Goal: Answer question/provide support: Share knowledge or assist other users

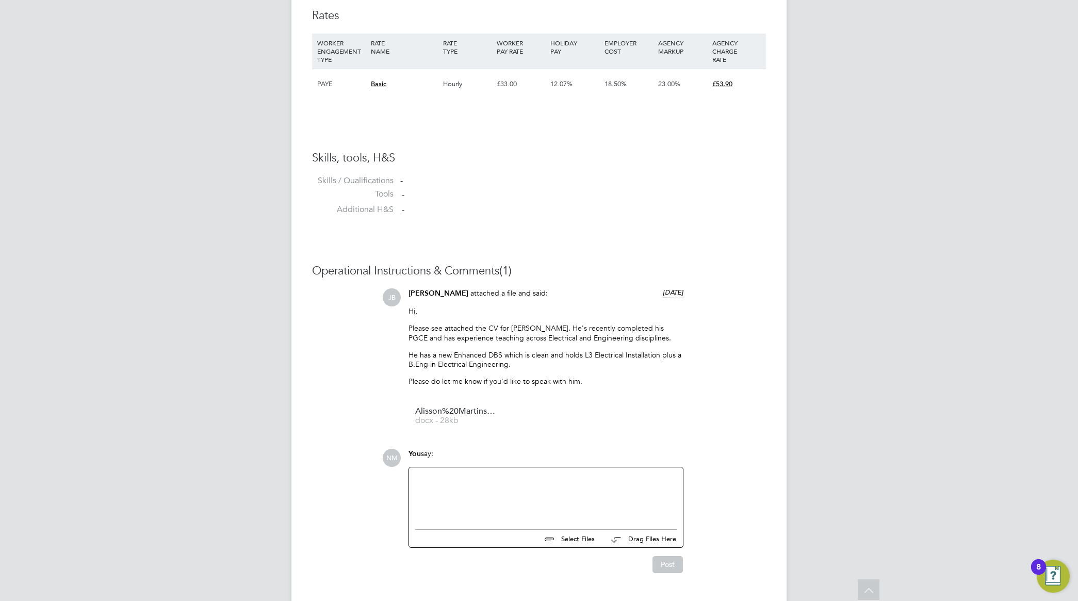
scroll to position [736, 0]
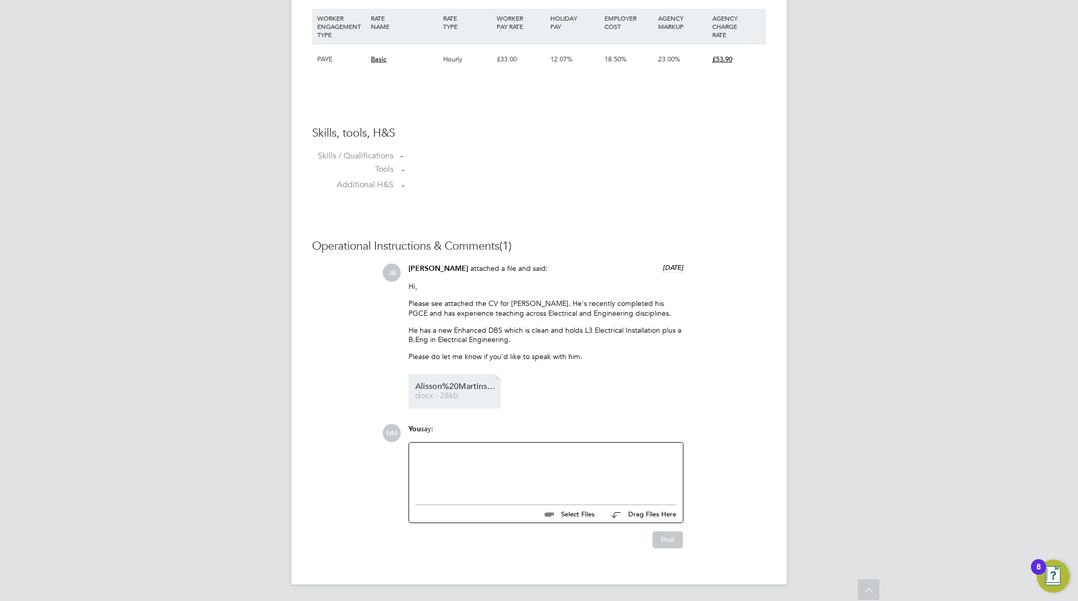
click at [458, 380] on li "Alisson%20Martins%20CV%20-%20HQ%20658513 docx - 28kb" at bounding box center [455, 391] width 92 height 35
click at [457, 387] on span "Alisson%20Martins%20CV%20-%20HQ%20658513" at bounding box center [456, 387] width 83 height 8
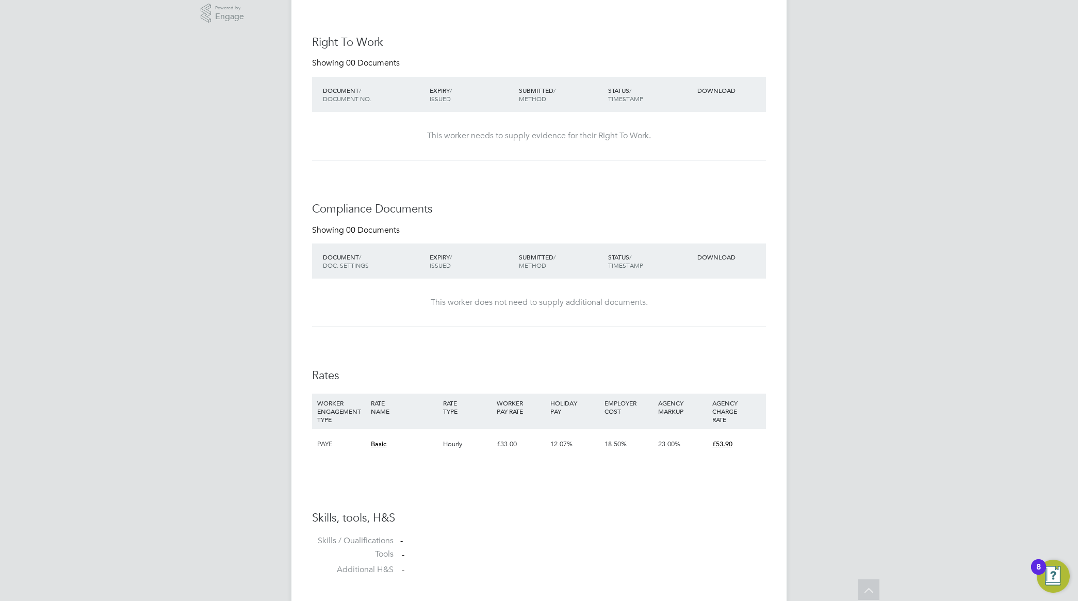
scroll to position [91, 0]
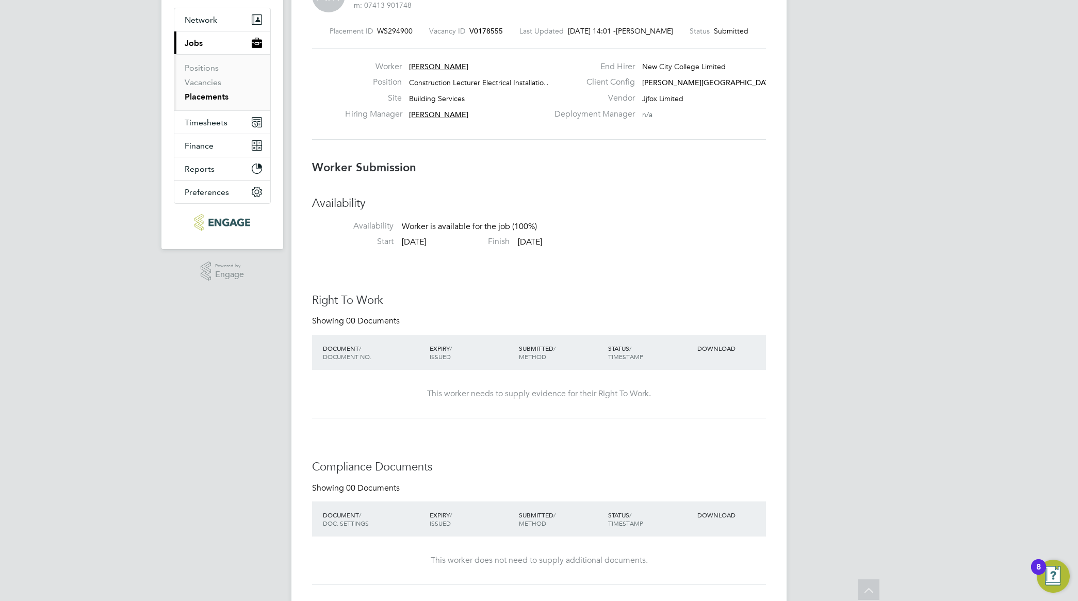
drag, startPoint x: 465, startPoint y: 65, endPoint x: 409, endPoint y: 65, distance: 56.2
click at [409, 65] on div "Worker Alisson Martins" at bounding box center [446, 69] width 203 height 16
click at [413, 65] on span "Alisson Martins" at bounding box center [438, 66] width 59 height 9
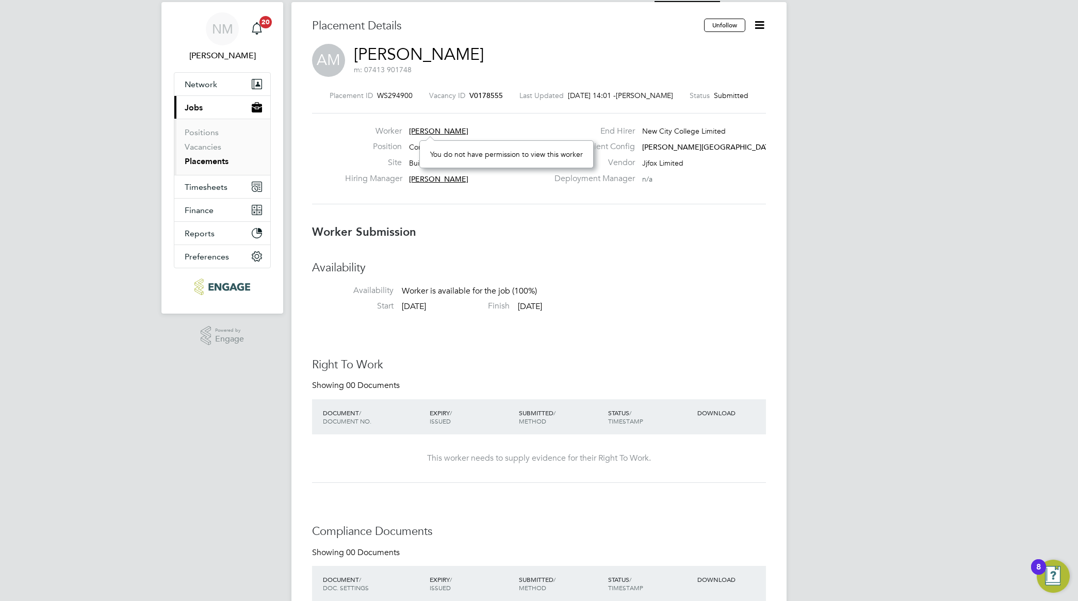
scroll to position [0, 0]
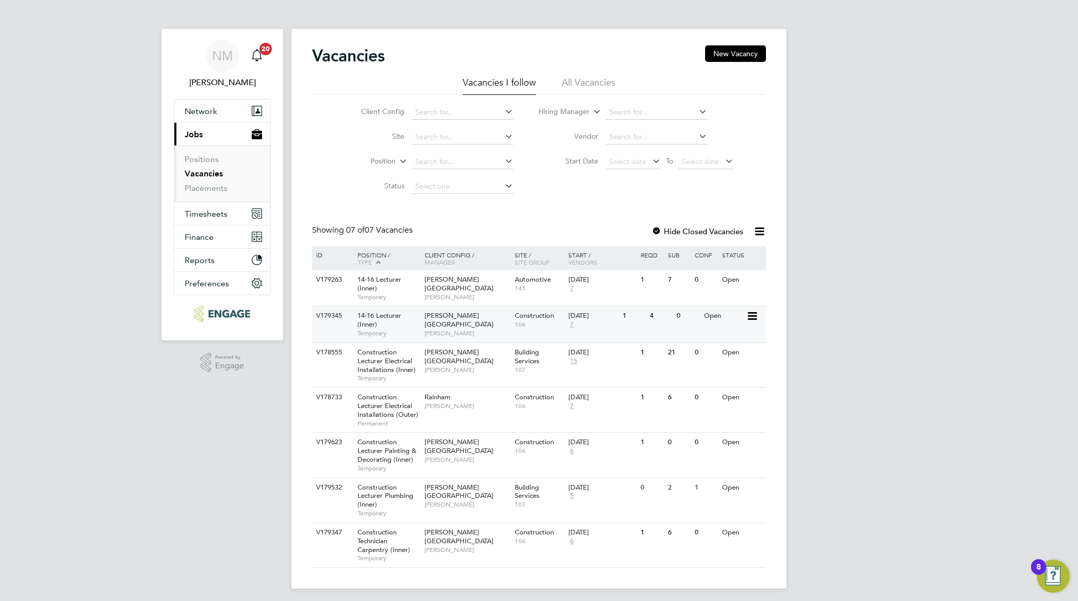
scroll to position [5, 0]
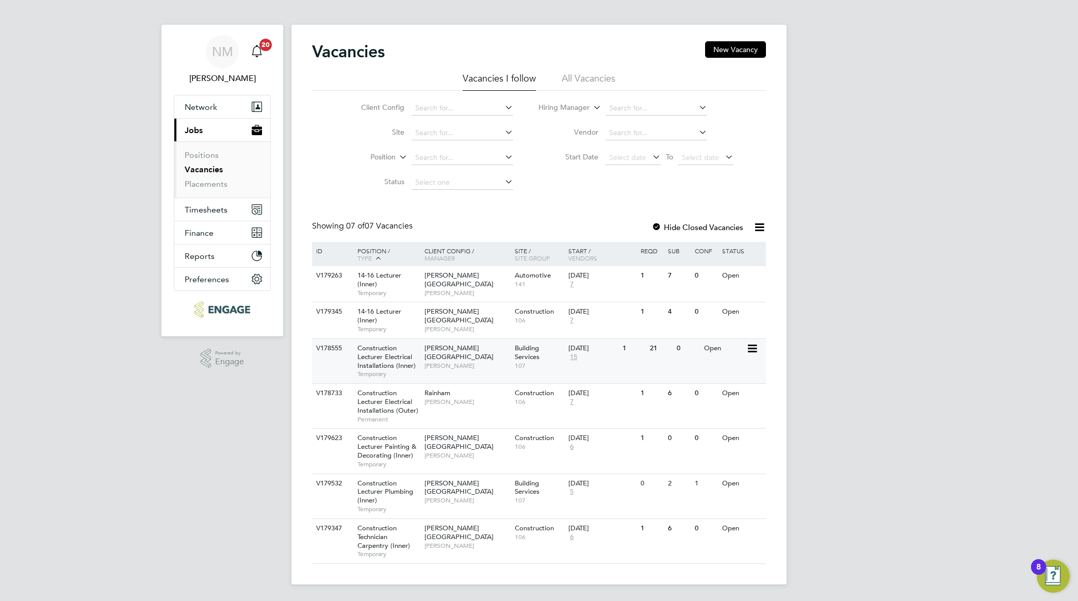
click at [393, 361] on span "Construction Lecturer Electrical Installations (Inner)" at bounding box center [387, 357] width 58 height 26
click at [390, 403] on span "Construction Lecturer Electrical Installations (Outer)" at bounding box center [388, 402] width 61 height 26
click at [374, 540] on span "Construction Technician Carpentry (Inner)" at bounding box center [384, 537] width 53 height 26
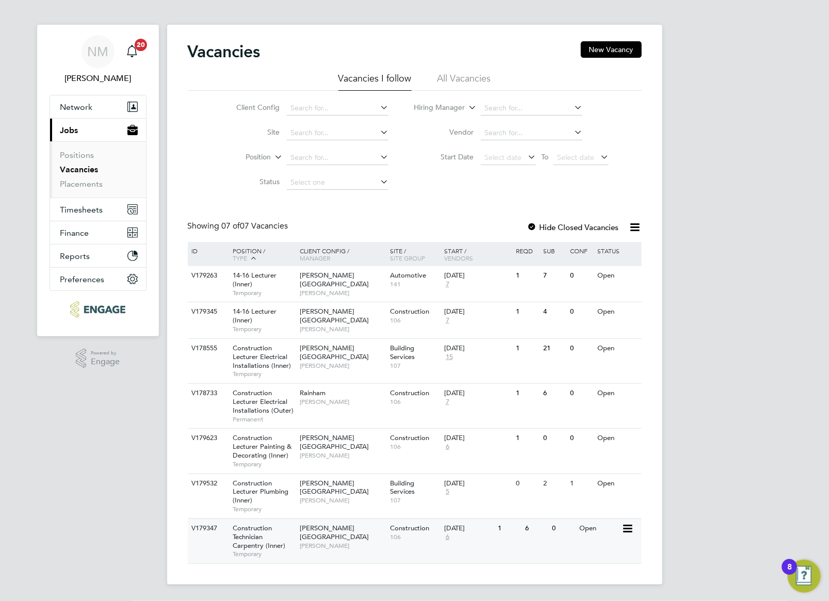
click at [266, 547] on span "Construction Technician Carpentry (Inner)" at bounding box center [259, 537] width 53 height 26
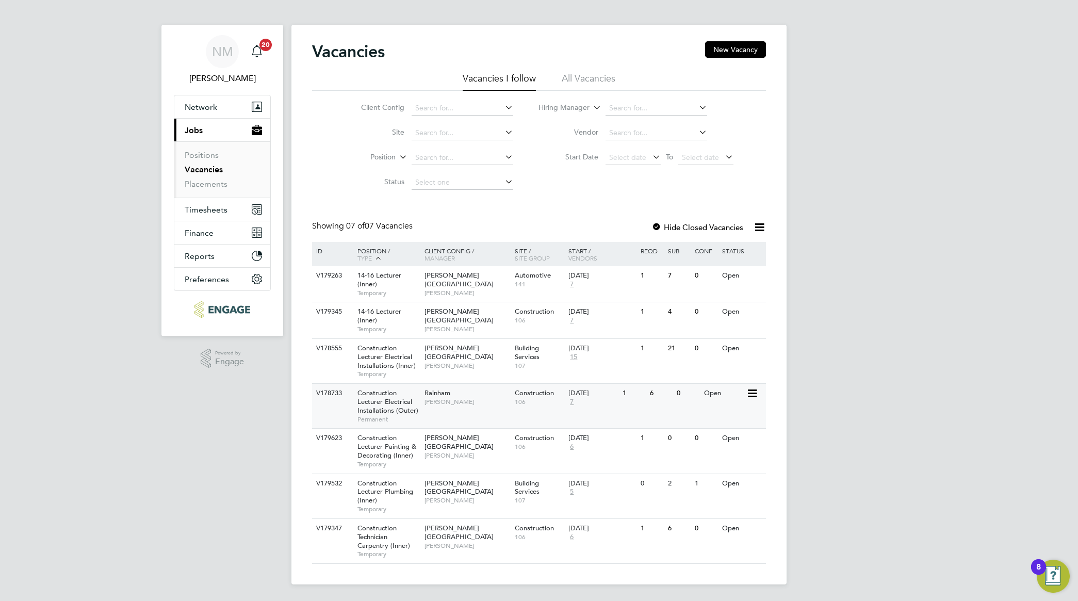
click at [410, 409] on span "Construction Lecturer Electrical Installations (Outer)" at bounding box center [388, 402] width 61 height 26
click at [404, 355] on span "Construction Lecturer Electrical Installations (Inner)" at bounding box center [387, 357] width 58 height 26
click at [444, 362] on span "[PERSON_NAME]" at bounding box center [467, 366] width 85 height 8
click at [373, 355] on span "Construction Lecturer Electrical Installations (Inner)" at bounding box center [387, 357] width 58 height 26
click at [442, 325] on span "[PERSON_NAME]" at bounding box center [467, 329] width 85 height 8
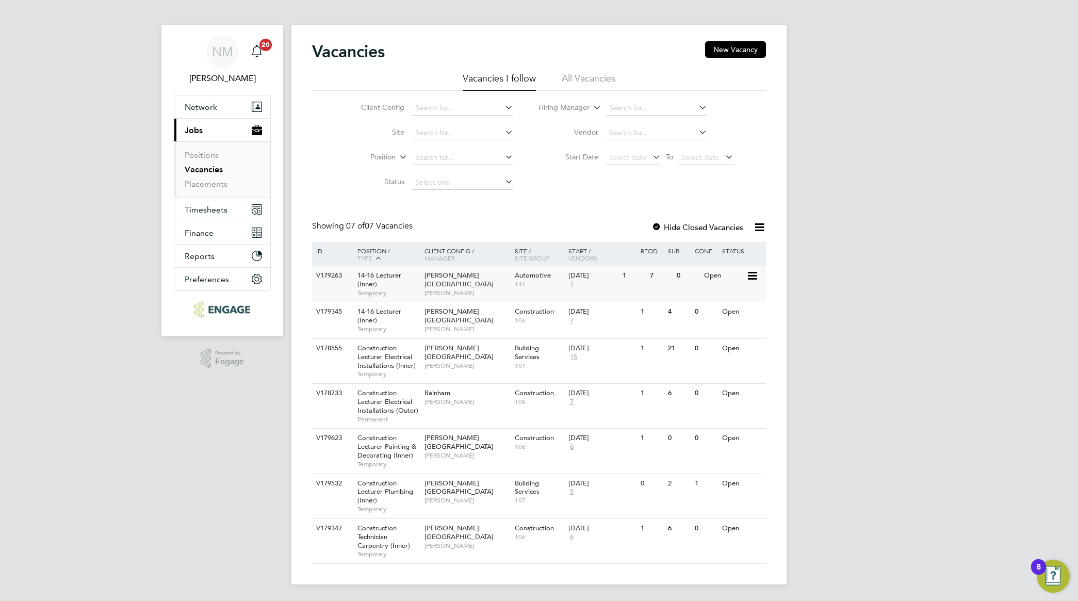
click at [450, 289] on span "[PERSON_NAME]" at bounding box center [467, 293] width 85 height 8
click at [212, 169] on link "Vacancies" at bounding box center [204, 170] width 38 height 10
click at [385, 489] on span "Construction Lecturer Plumbing (Inner)" at bounding box center [386, 492] width 56 height 26
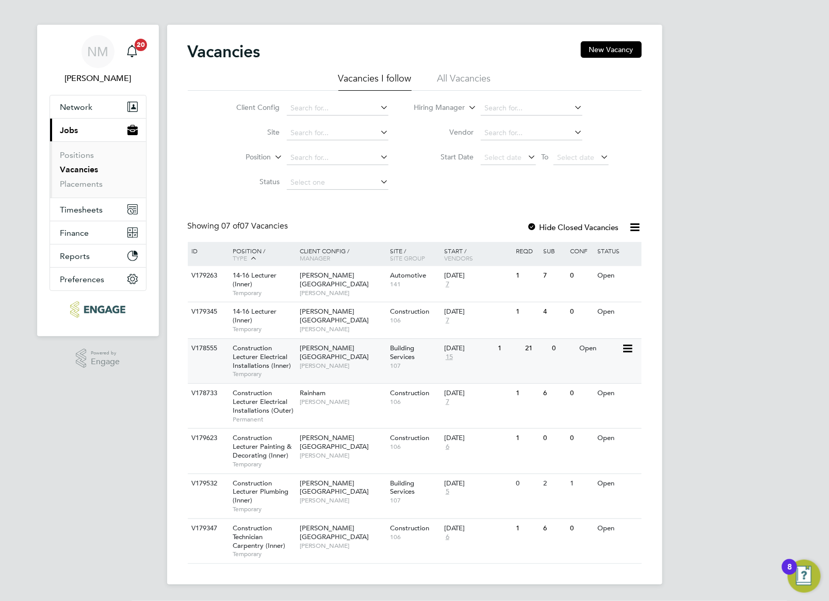
click at [270, 362] on span "Construction Lecturer Electrical Installations (Inner)" at bounding box center [262, 357] width 58 height 26
click at [254, 280] on div "14-16 Lecturer (Inner) Temporary" at bounding box center [261, 284] width 72 height 36
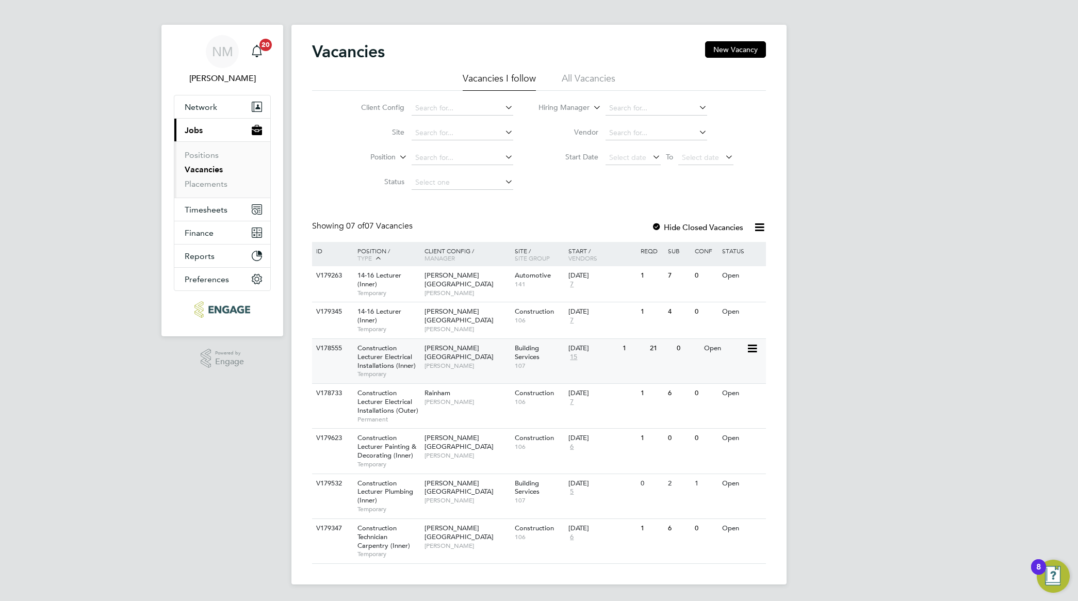
click at [454, 349] on span "Hackney Campus" at bounding box center [459, 353] width 69 height 18
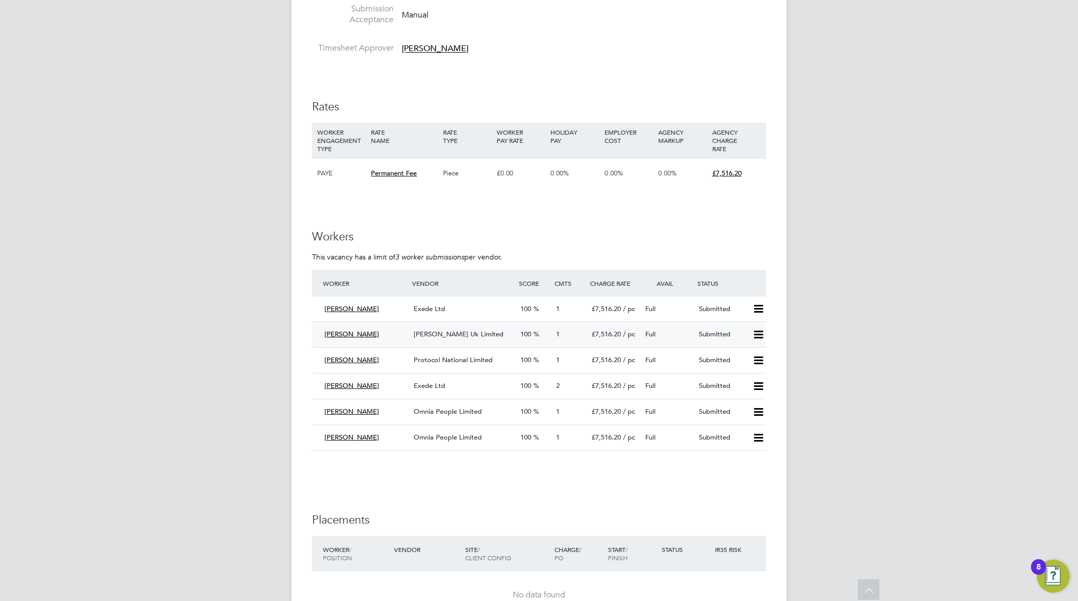
click at [473, 333] on span "[PERSON_NAME] Uk Limited" at bounding box center [459, 334] width 90 height 9
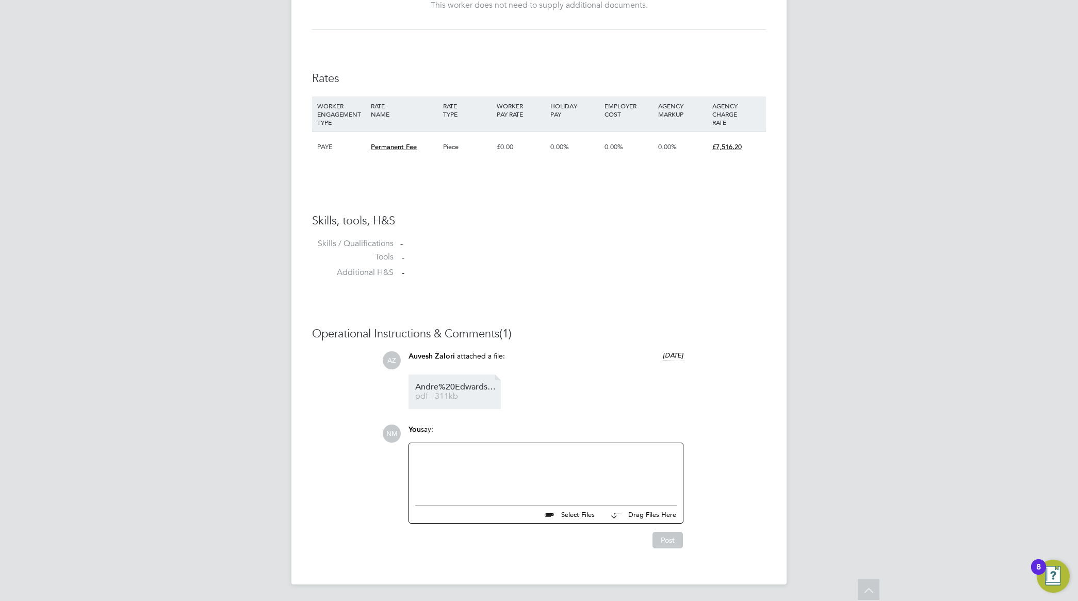
click at [466, 396] on span "pdf - 311kb" at bounding box center [456, 397] width 83 height 8
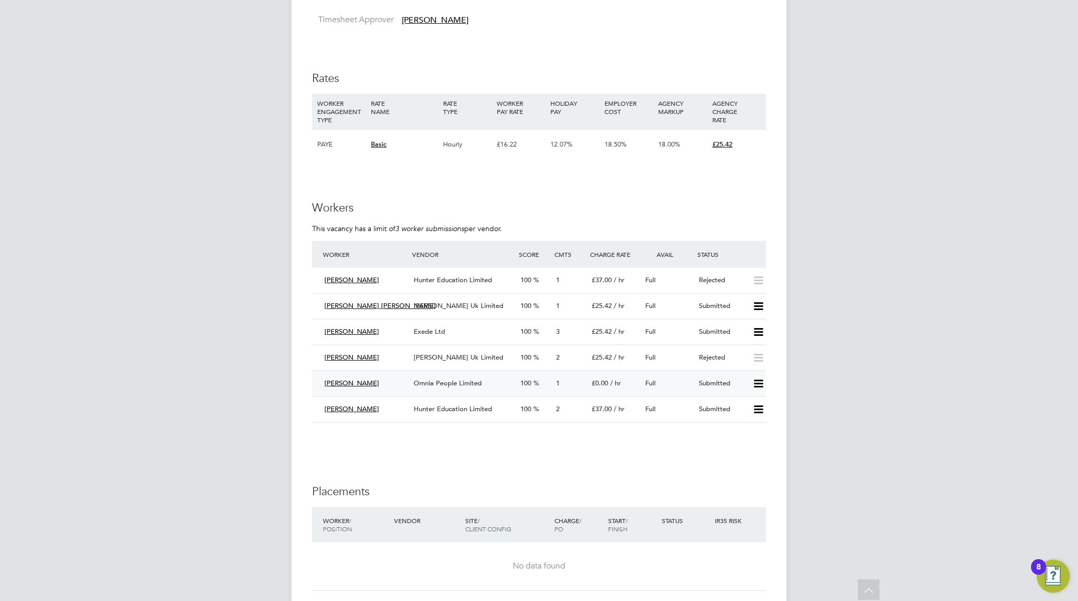
click at [447, 385] on span "Omnia People Limited" at bounding box center [448, 383] width 68 height 9
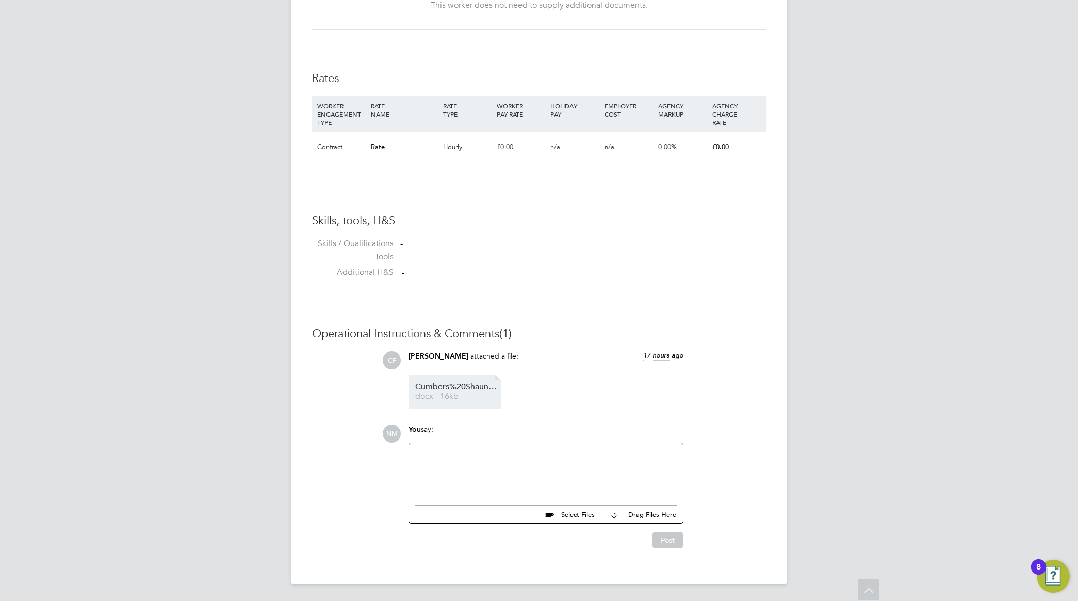
click at [445, 399] on span "docx - 16kb" at bounding box center [456, 397] width 83 height 8
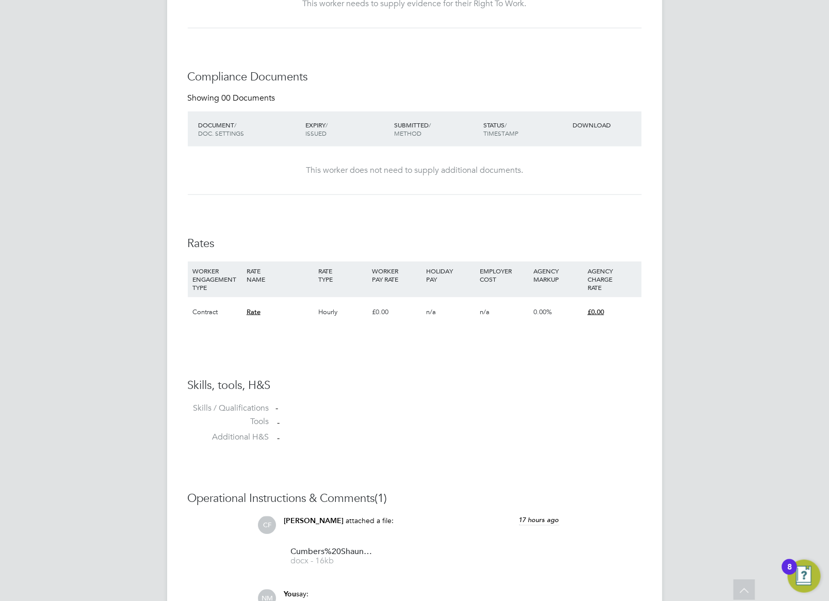
scroll to position [580, 0]
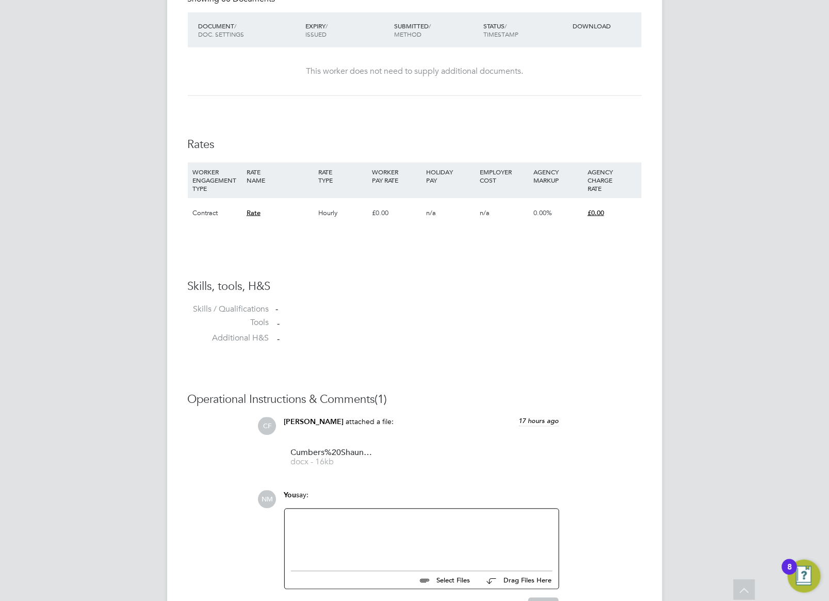
click at [330, 521] on div at bounding box center [422, 537] width 262 height 44
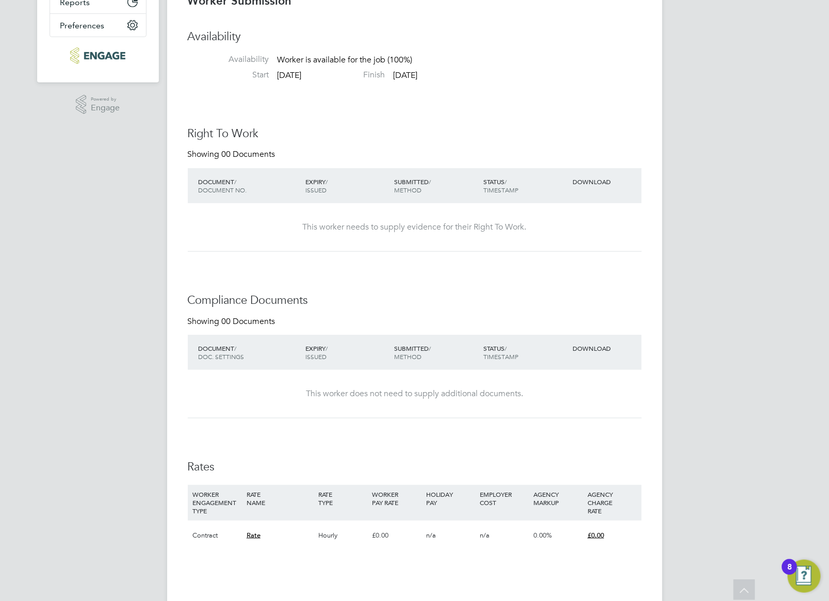
scroll to position [0, 0]
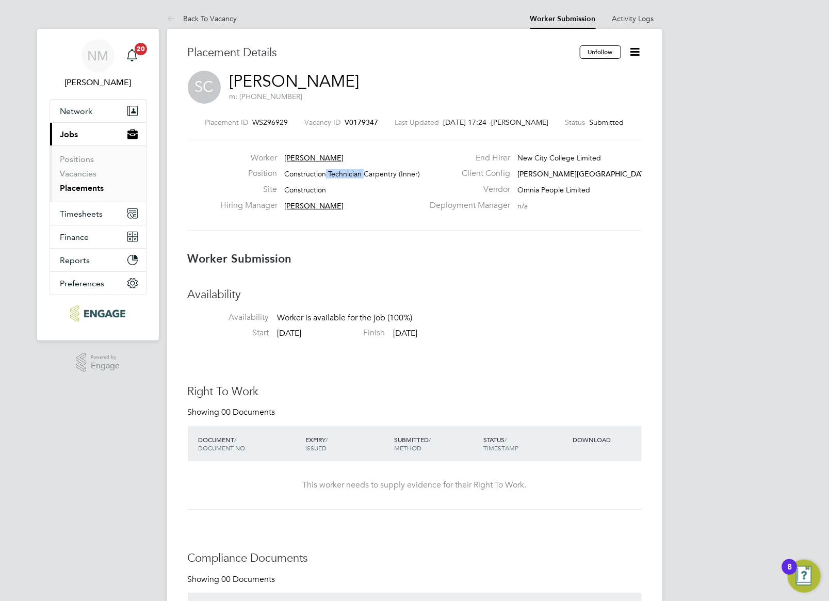
drag, startPoint x: 326, startPoint y: 171, endPoint x: 363, endPoint y: 171, distance: 36.6
click at [363, 171] on span "Construction Technician Carpentry (Inner)" at bounding box center [352, 173] width 136 height 9
copy span "Technician"
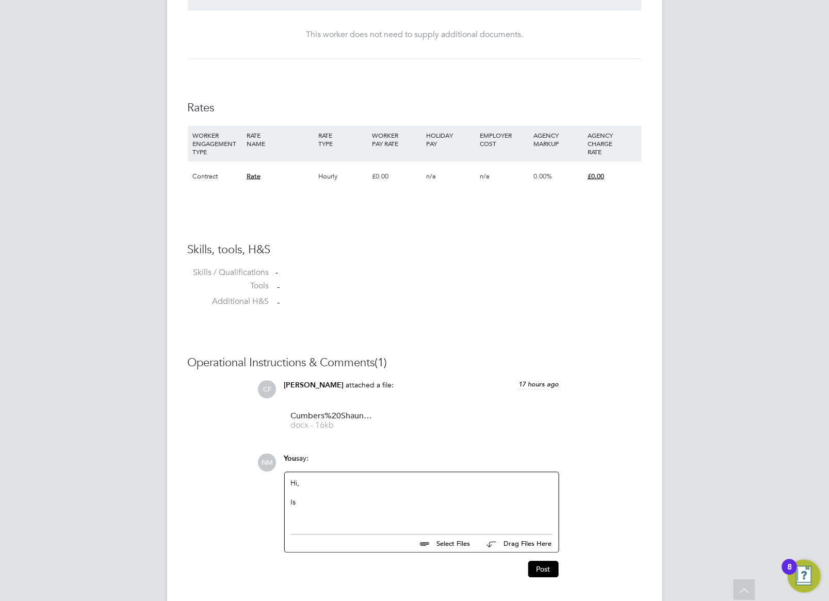
scroll to position [649, 0]
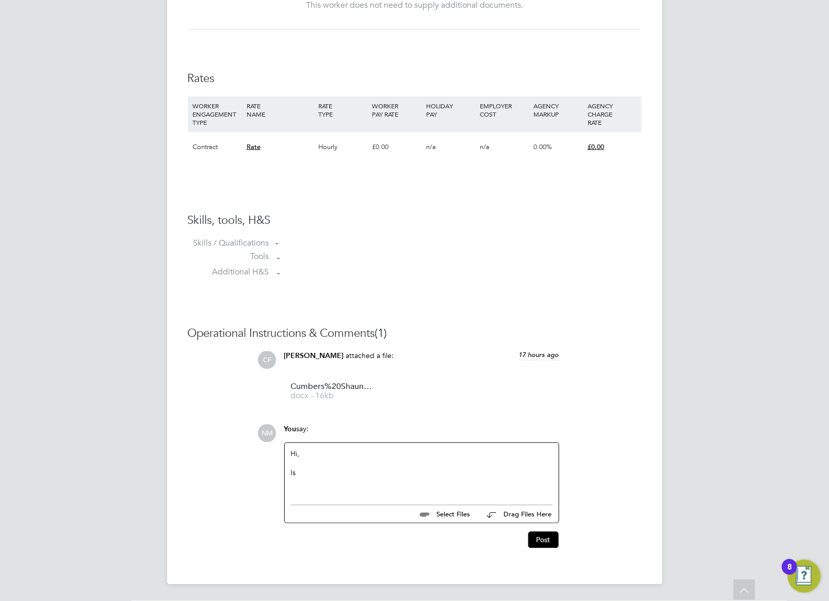
click at [328, 476] on div "Is" at bounding box center [422, 472] width 262 height 9
click at [344, 468] on div "Is looking for a Technician or a tutor role!?" at bounding box center [422, 472] width 262 height 9
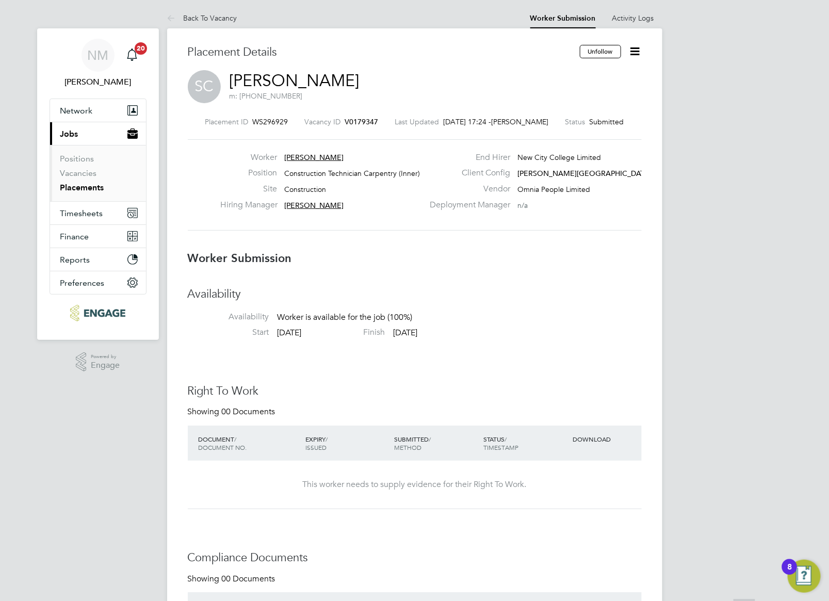
scroll to position [0, 0]
drag, startPoint x: 283, startPoint y: 155, endPoint x: 303, endPoint y: 155, distance: 20.6
click at [303, 155] on div "Worker Shaun Cumbers" at bounding box center [321, 161] width 203 height 16
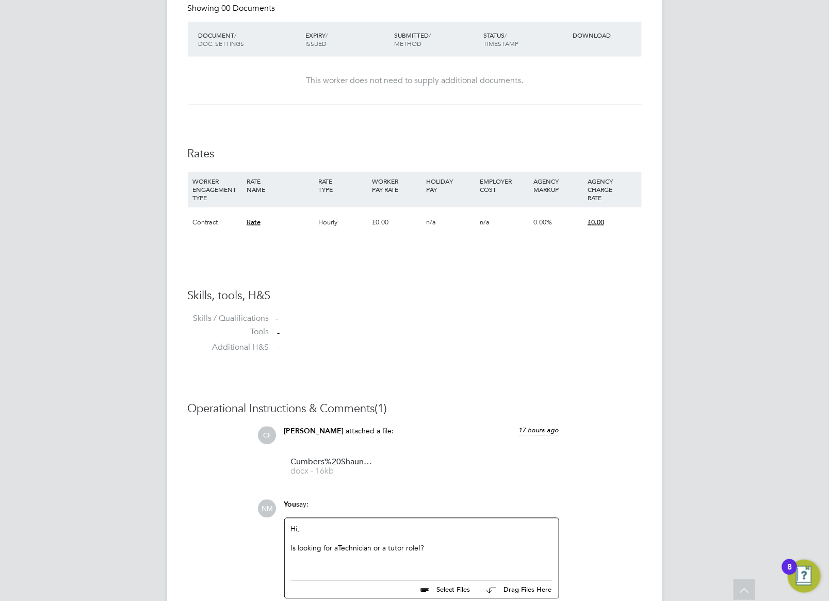
scroll to position [649, 0]
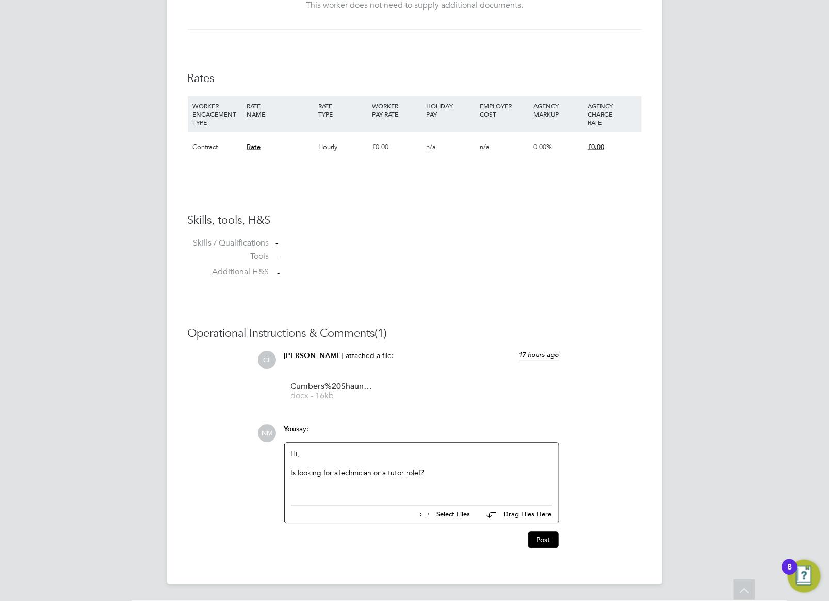
click at [298, 470] on div "Is looking for a Technician or a tutor role!?" at bounding box center [422, 472] width 262 height 9
click at [461, 473] on div "Is Shaun looking for a Technician or a tutor role!?" at bounding box center [422, 472] width 262 height 9
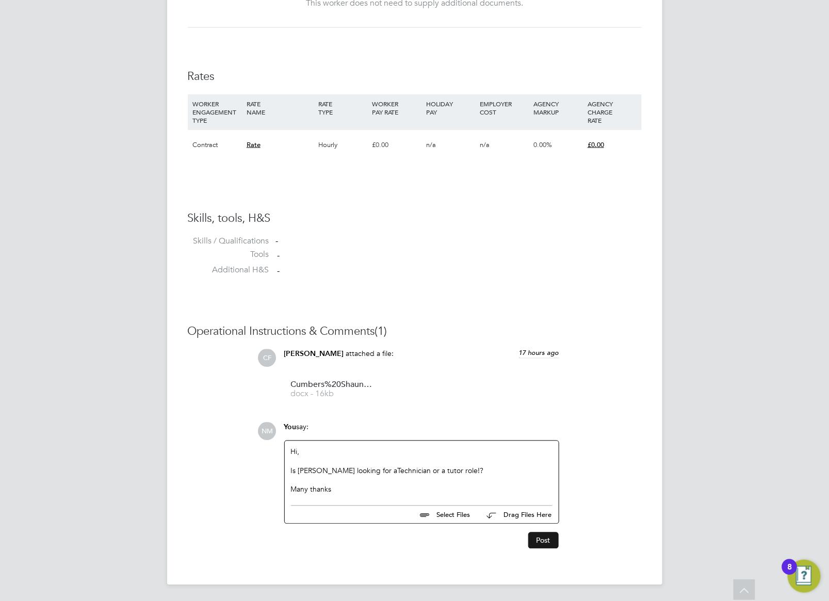
click at [545, 542] on button "Post" at bounding box center [543, 540] width 30 height 17
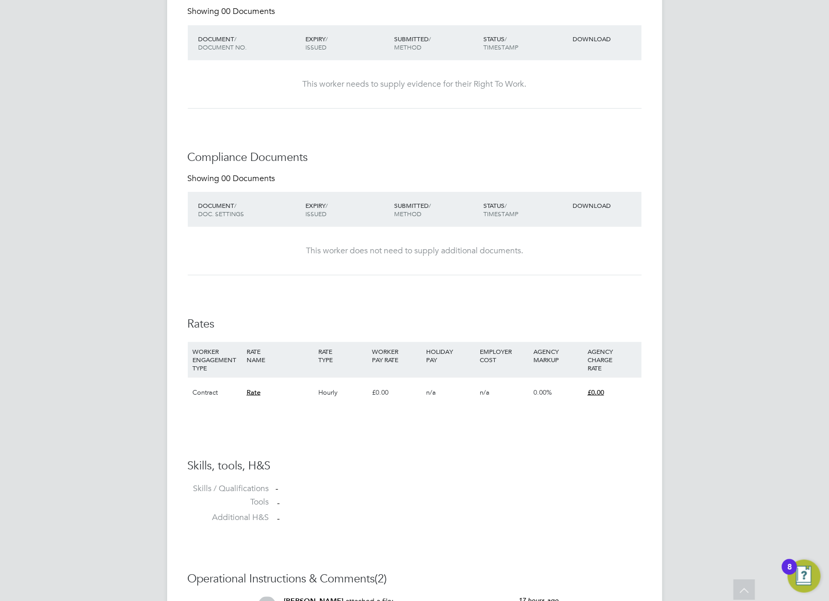
scroll to position [516, 0]
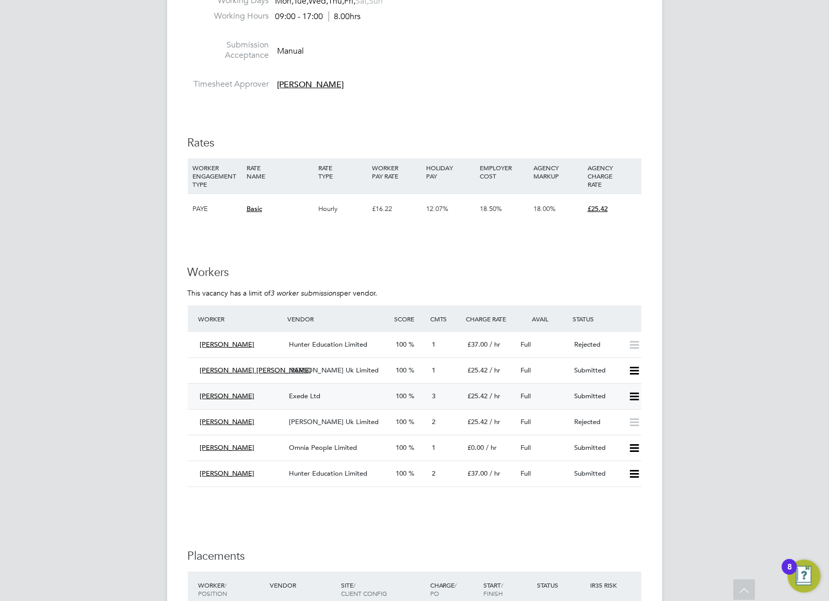
click at [315, 396] on span "Exede Ltd" at bounding box center [304, 396] width 31 height 9
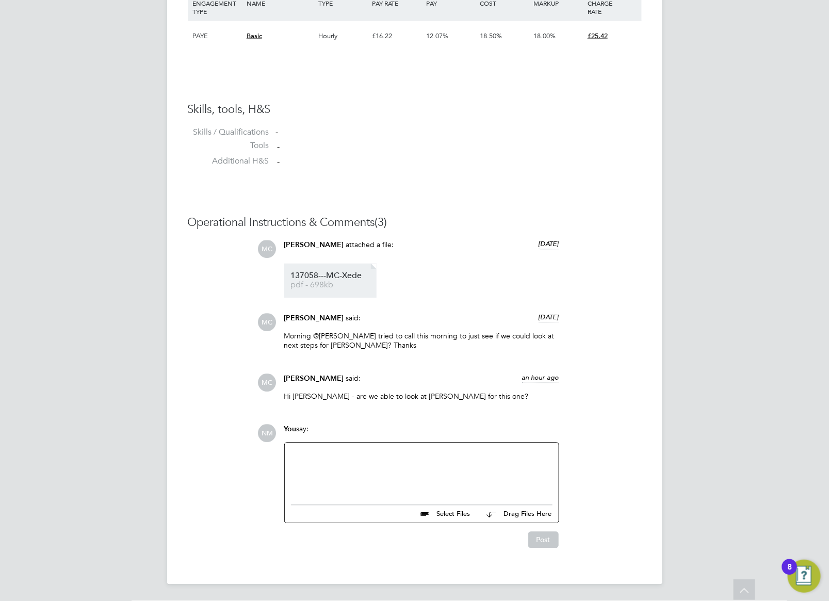
scroll to position [760, 0]
click at [385, 464] on div at bounding box center [422, 471] width 262 height 44
click at [447, 473] on div "I am working on this with my SCM this morning" at bounding box center [422, 472] width 262 height 9
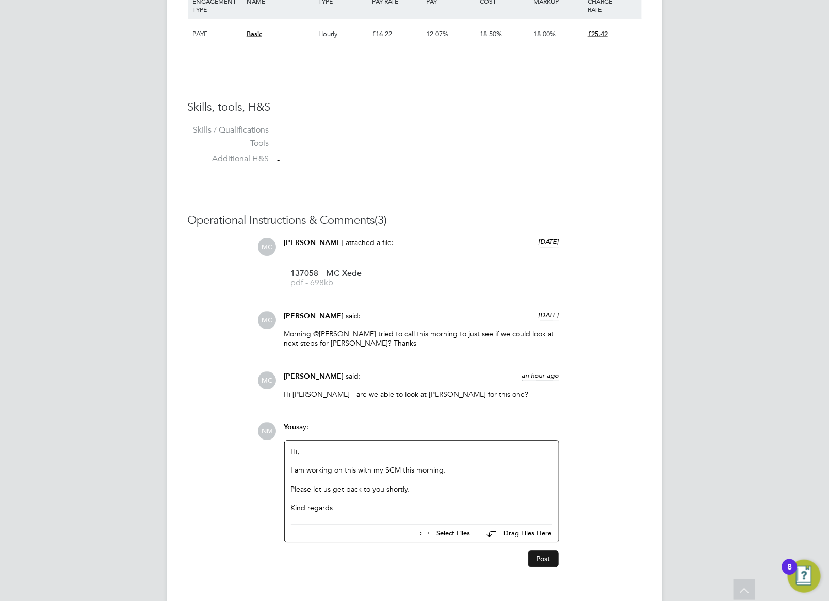
click at [548, 560] on button "Post" at bounding box center [543, 559] width 30 height 17
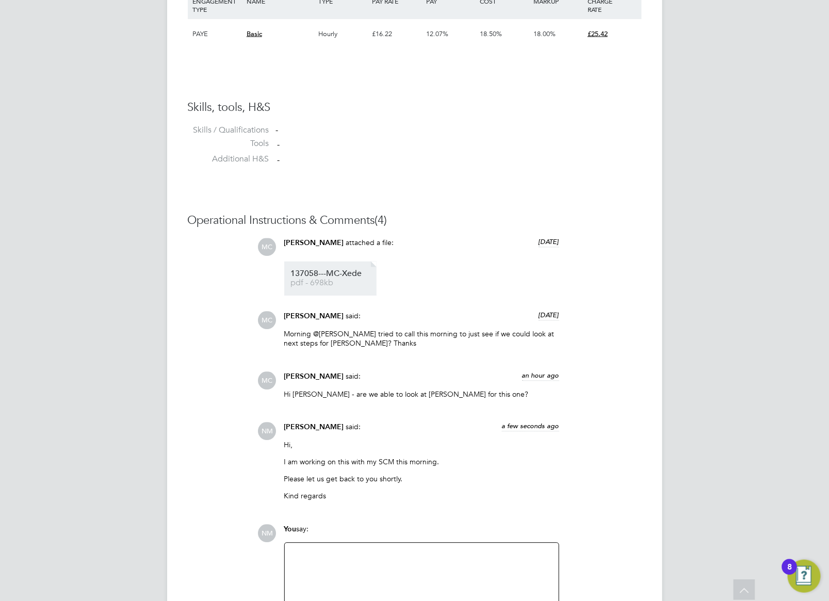
click at [327, 280] on span "pdf - 698kb" at bounding box center [332, 284] width 83 height 8
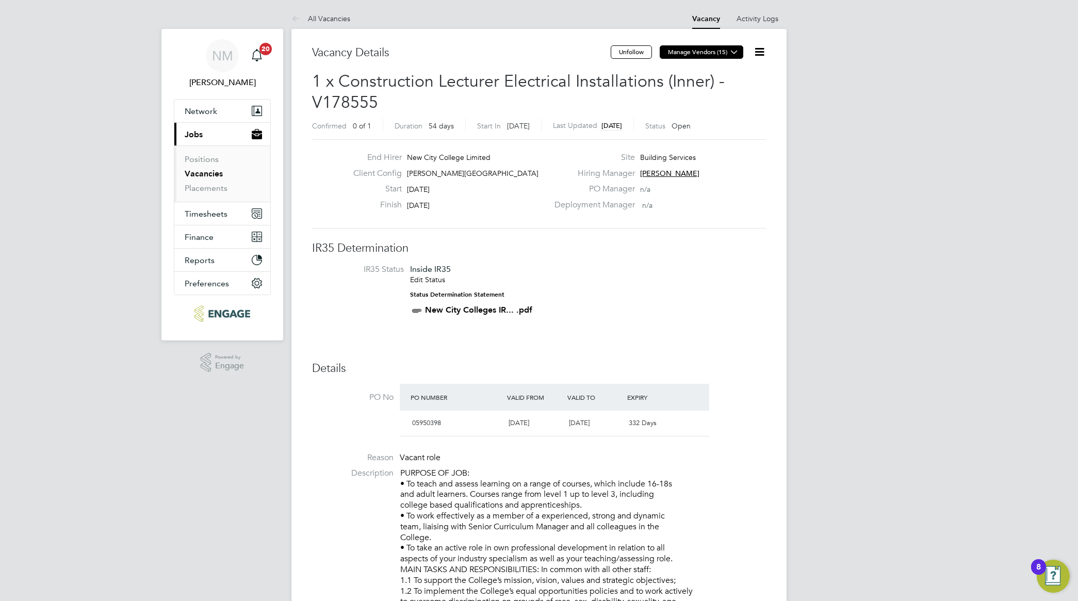
click at [731, 52] on icon at bounding box center [735, 52] width 8 height 8
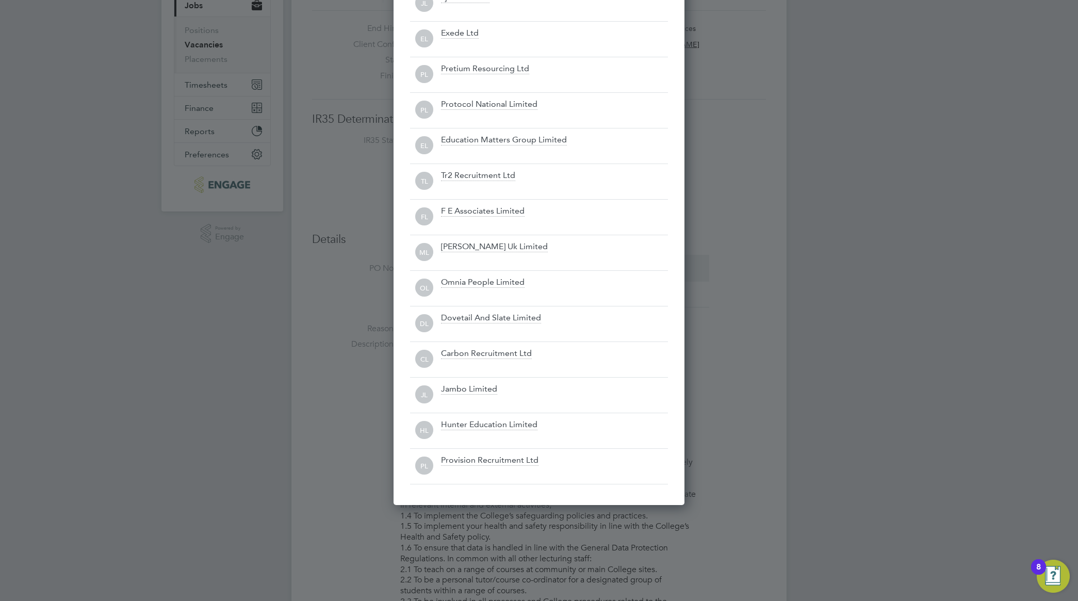
click at [795, 253] on div at bounding box center [539, 300] width 1078 height 601
click at [766, 360] on div at bounding box center [539, 300] width 1078 height 601
click at [718, 69] on div at bounding box center [539, 300] width 1078 height 601
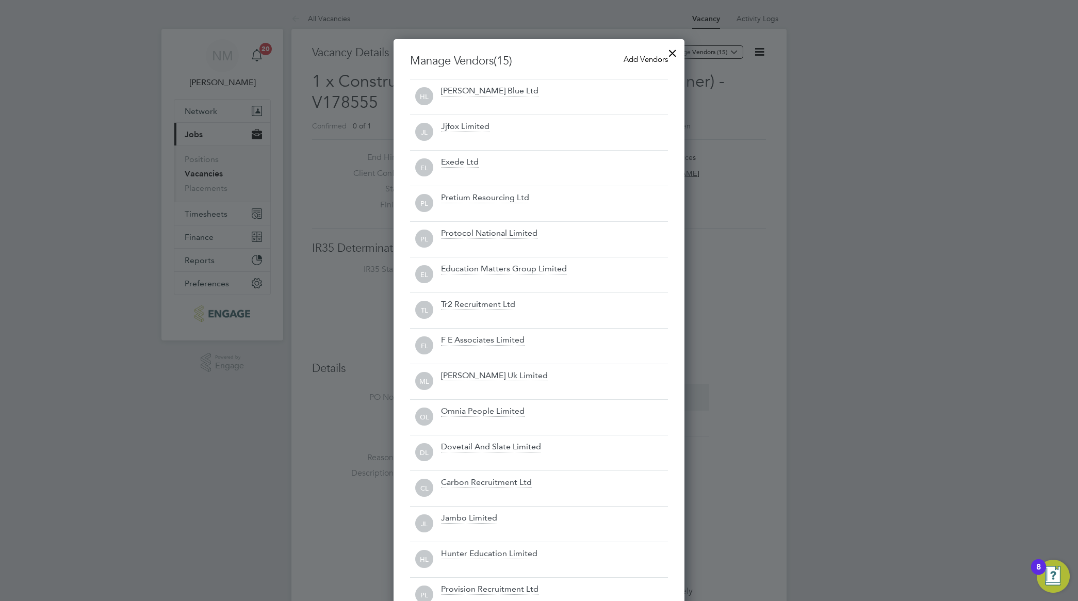
click at [672, 57] on div at bounding box center [673, 50] width 19 height 19
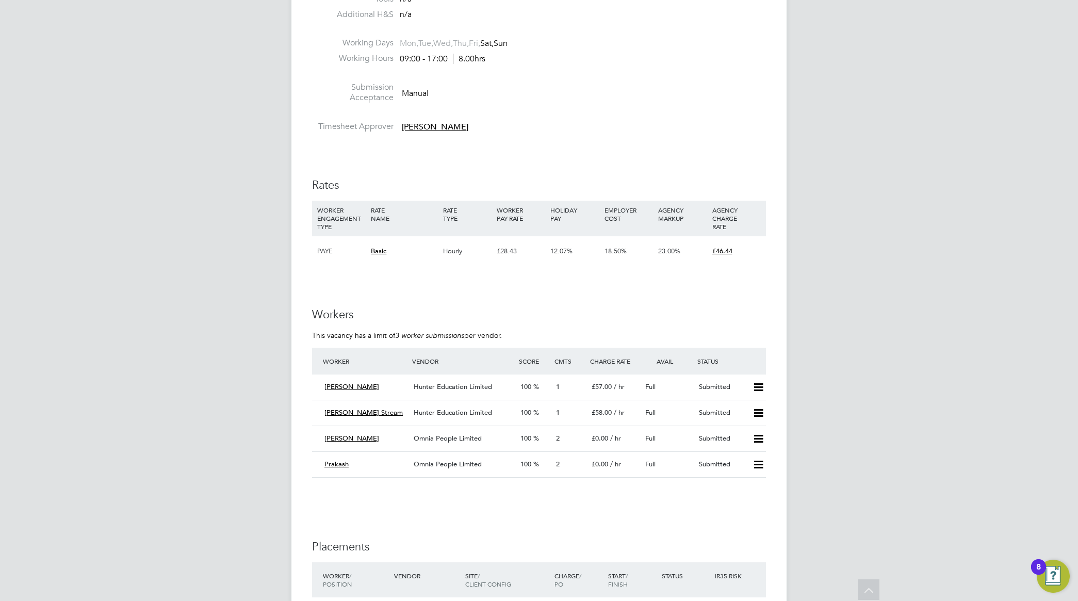
scroll to position [1806, 0]
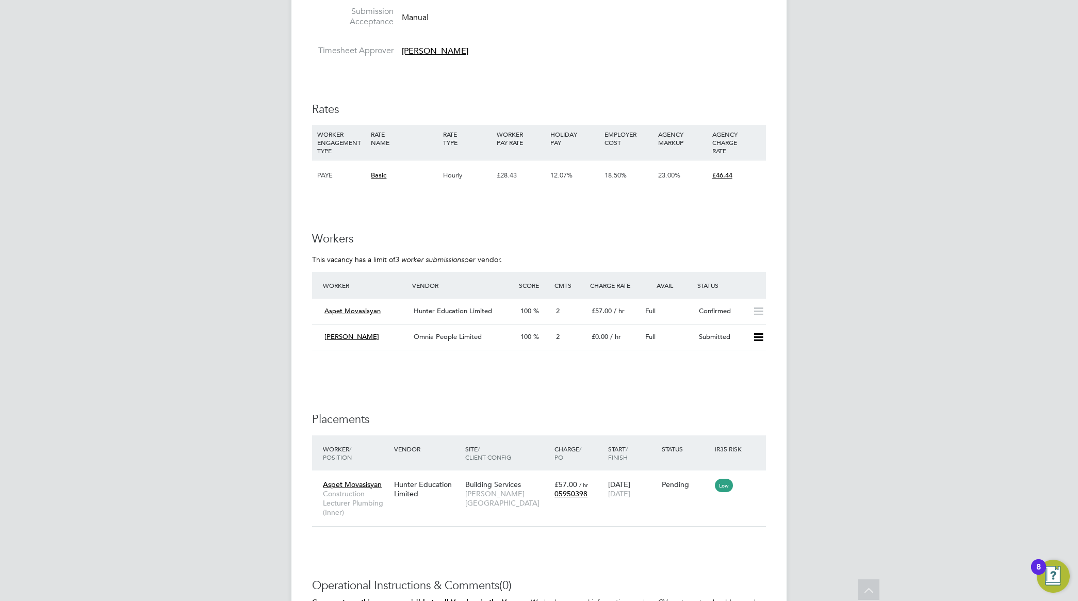
scroll to position [1677, 0]
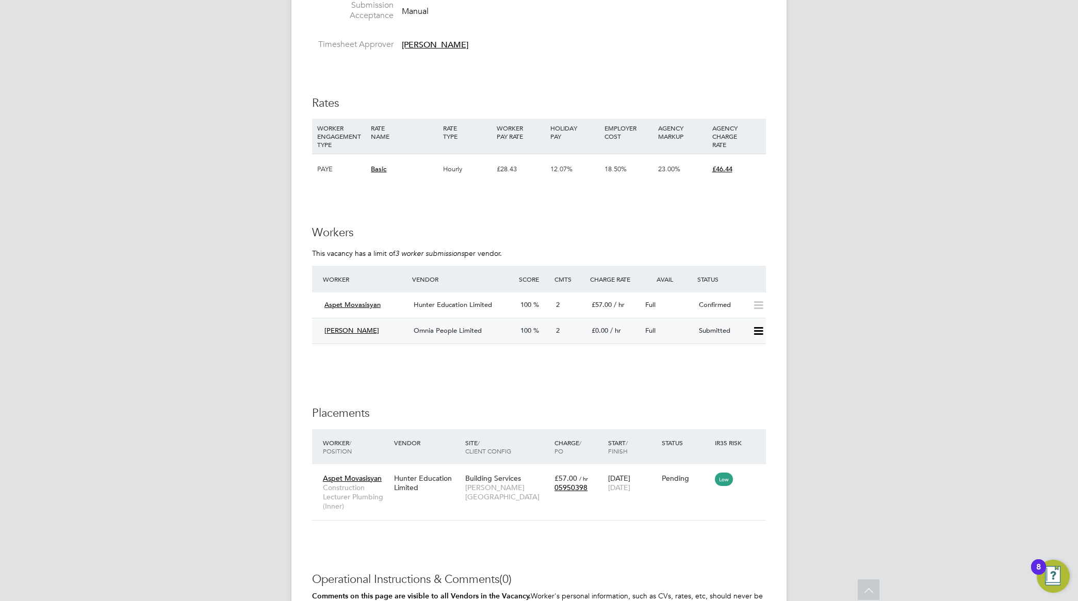
click at [439, 331] on span "Omnia People Limited" at bounding box center [448, 330] width 68 height 9
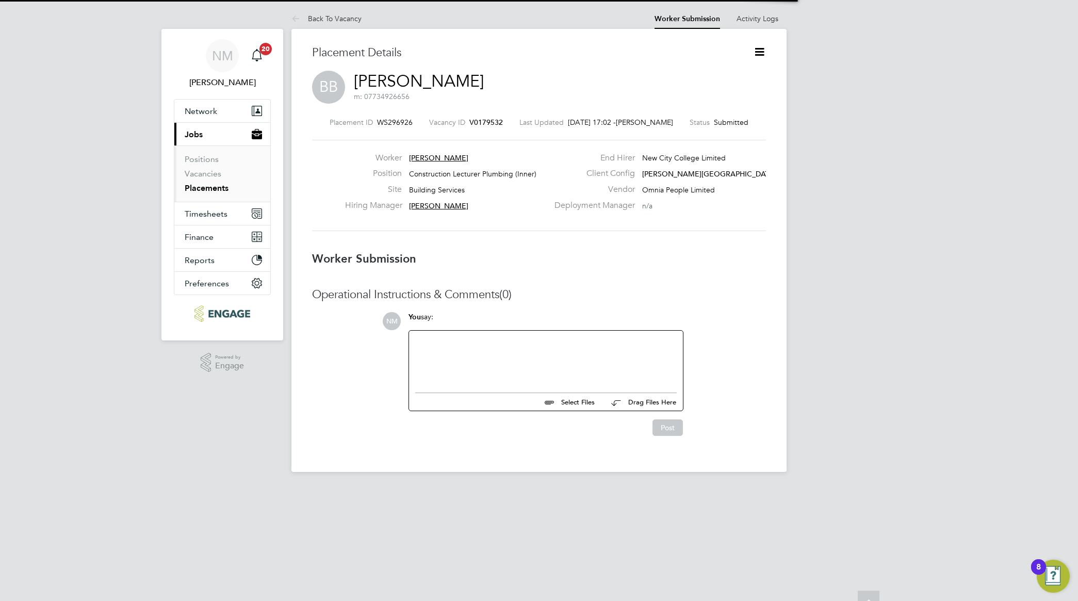
scroll to position [10, 57]
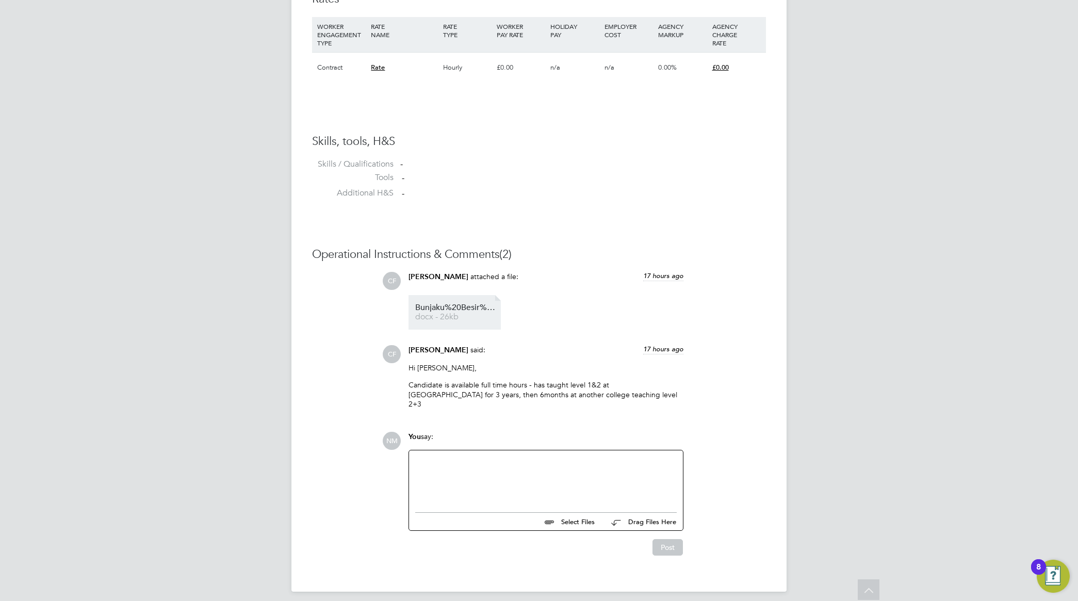
click at [449, 306] on span "Bunjaku%20Besir%20HQ00517102" at bounding box center [456, 308] width 83 height 8
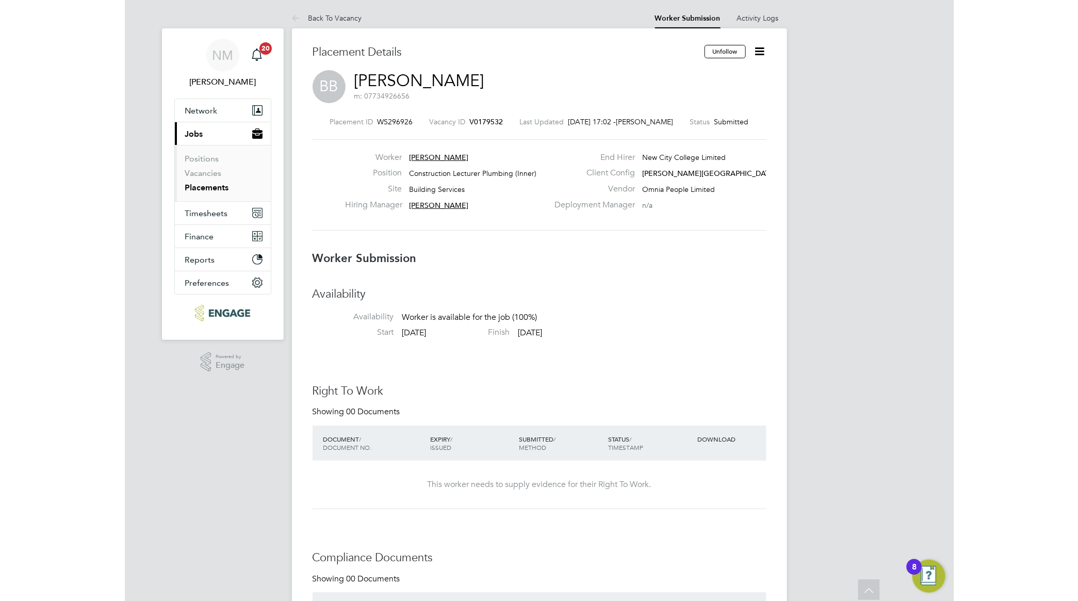
scroll to position [0, 0]
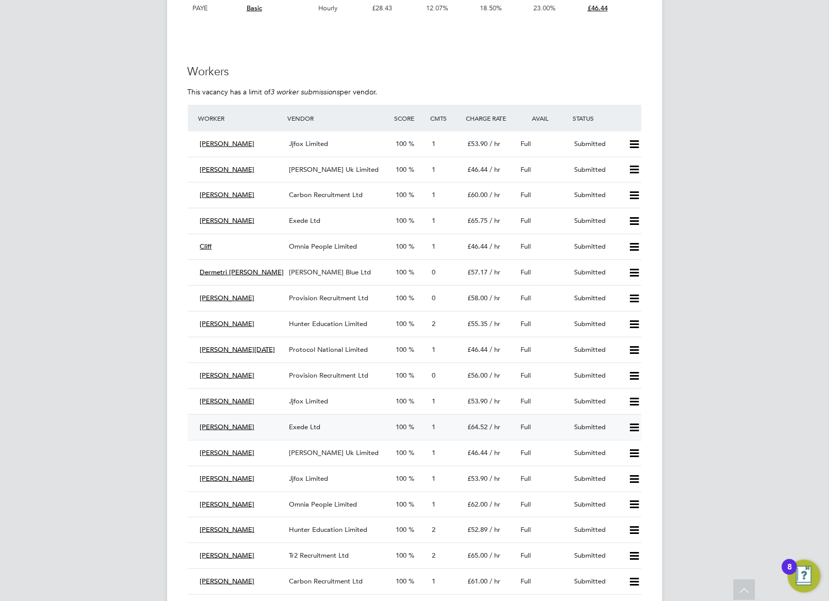
click at [305, 430] on span "Exede Ltd" at bounding box center [304, 427] width 31 height 9
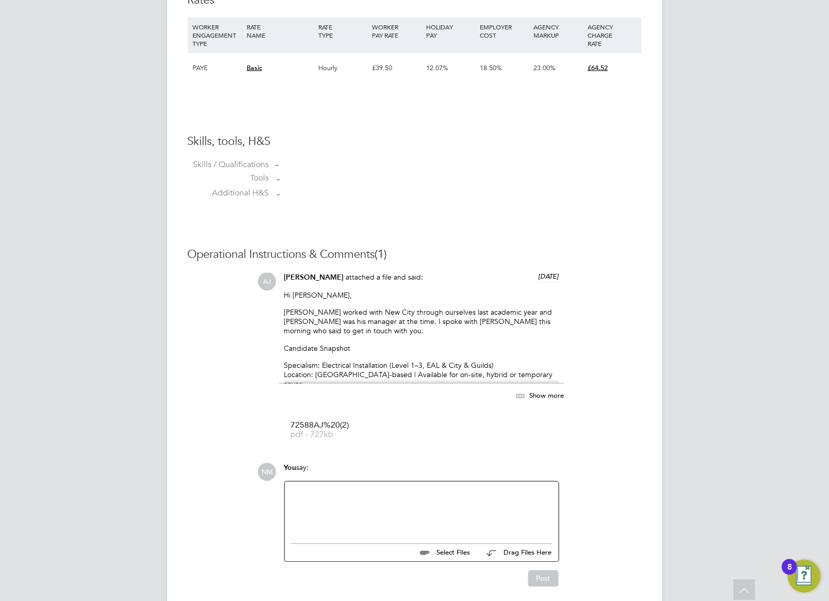
scroll to position [754, 0]
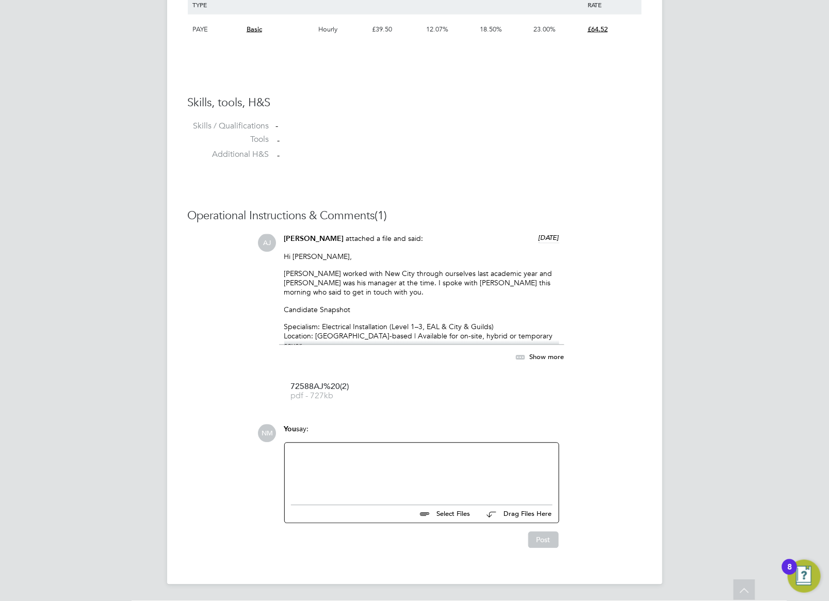
click at [546, 359] on span "Show more" at bounding box center [547, 356] width 35 height 9
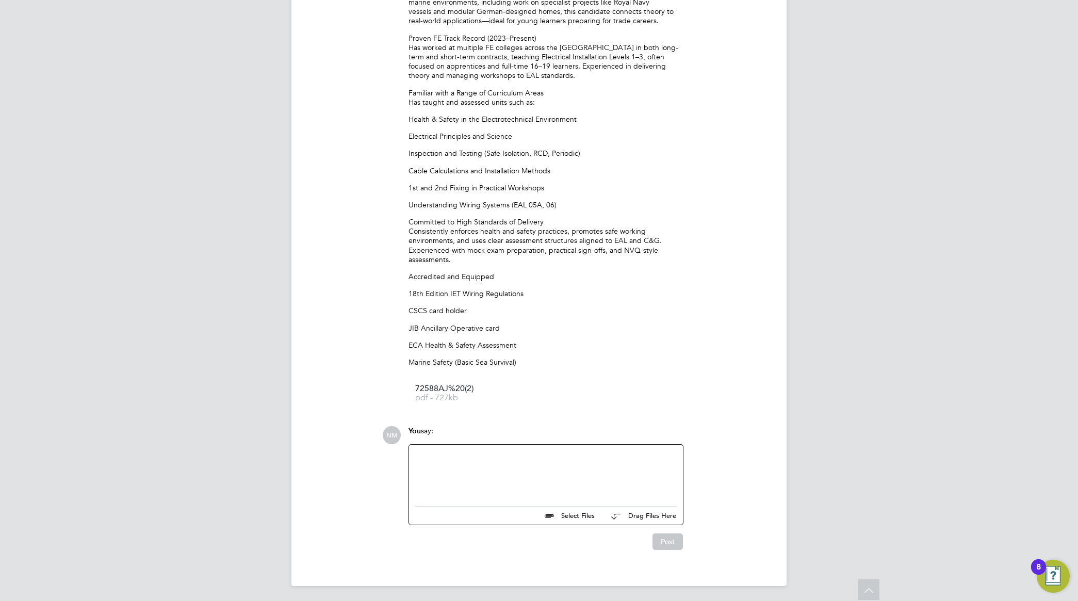
scroll to position [1154, 0]
click at [463, 388] on span "72588AJ%20(2)" at bounding box center [456, 387] width 83 height 8
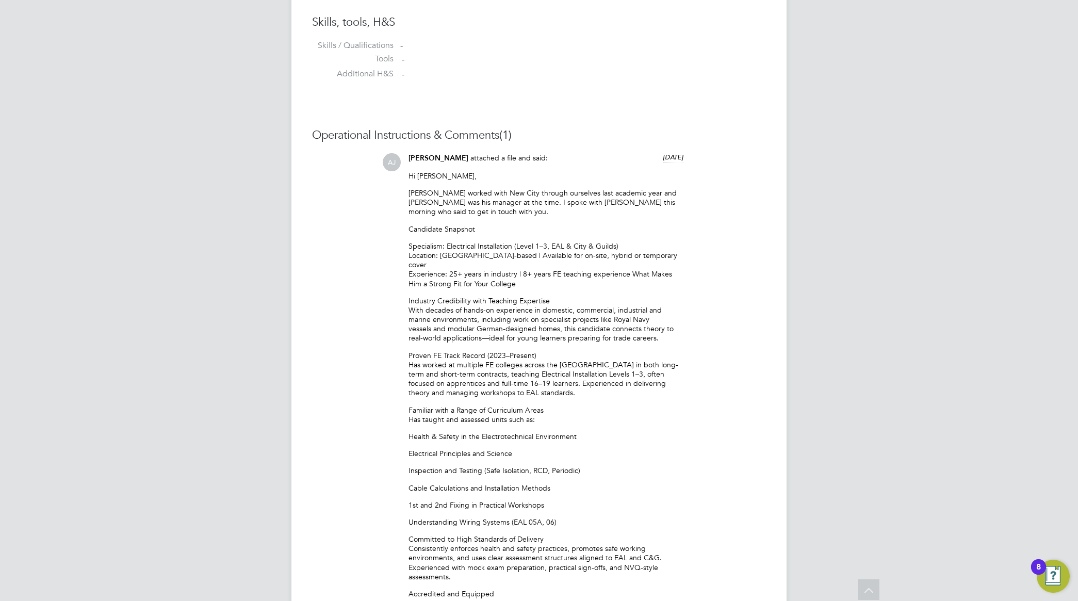
scroll to position [831, 0]
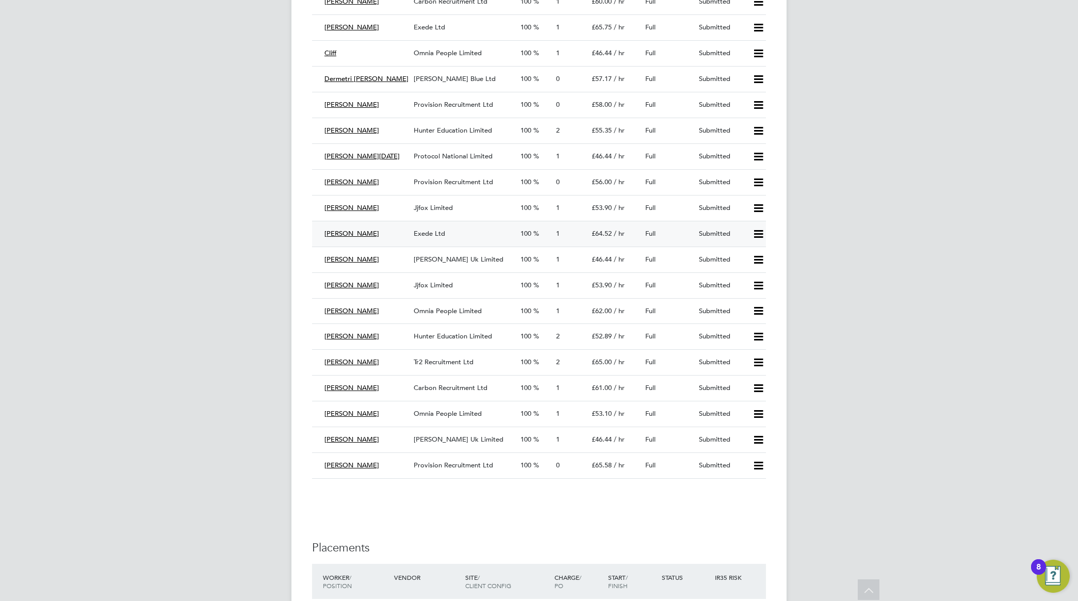
click at [439, 233] on span "Exede Ltd" at bounding box center [429, 233] width 31 height 9
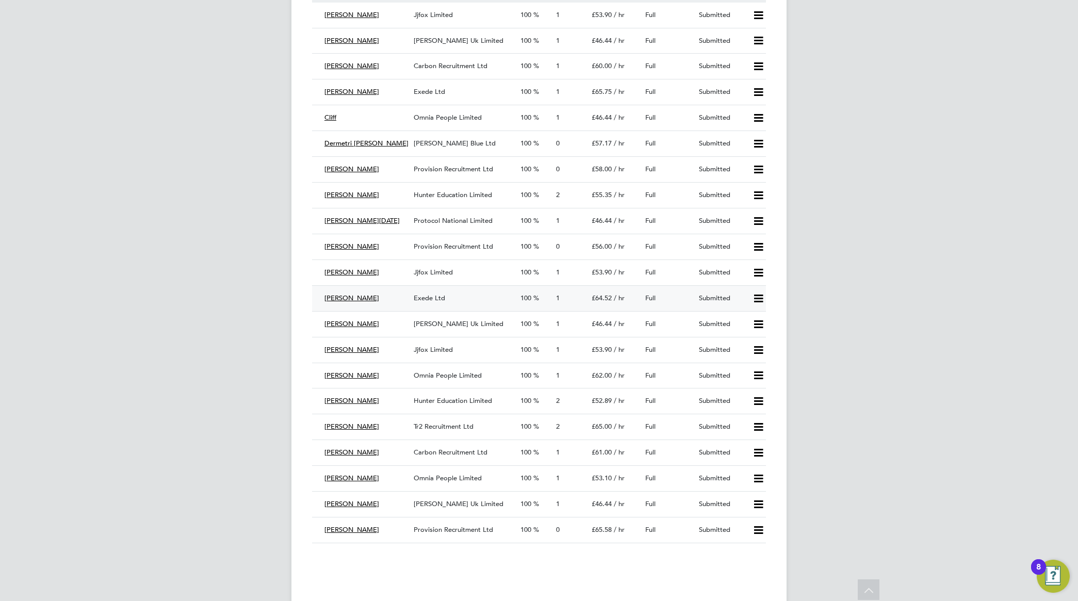
click at [756, 297] on icon at bounding box center [758, 299] width 13 height 8
click at [748, 320] on li "Offer" at bounding box center [745, 323] width 36 height 14
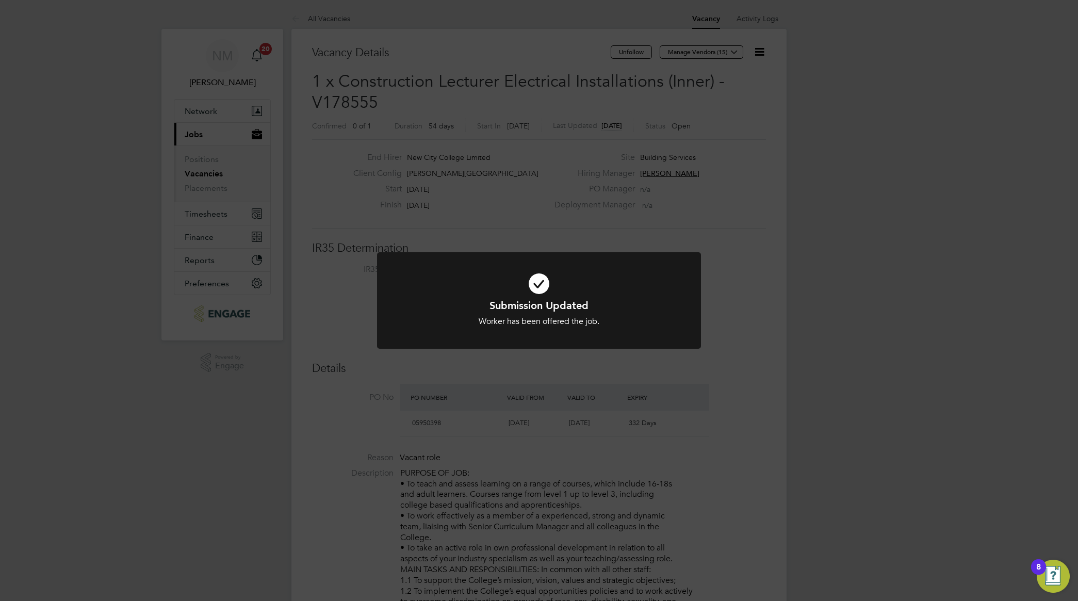
click at [832, 320] on div "Submission Updated Worker has been offered the job. Cancel Okay" at bounding box center [539, 300] width 1078 height 601
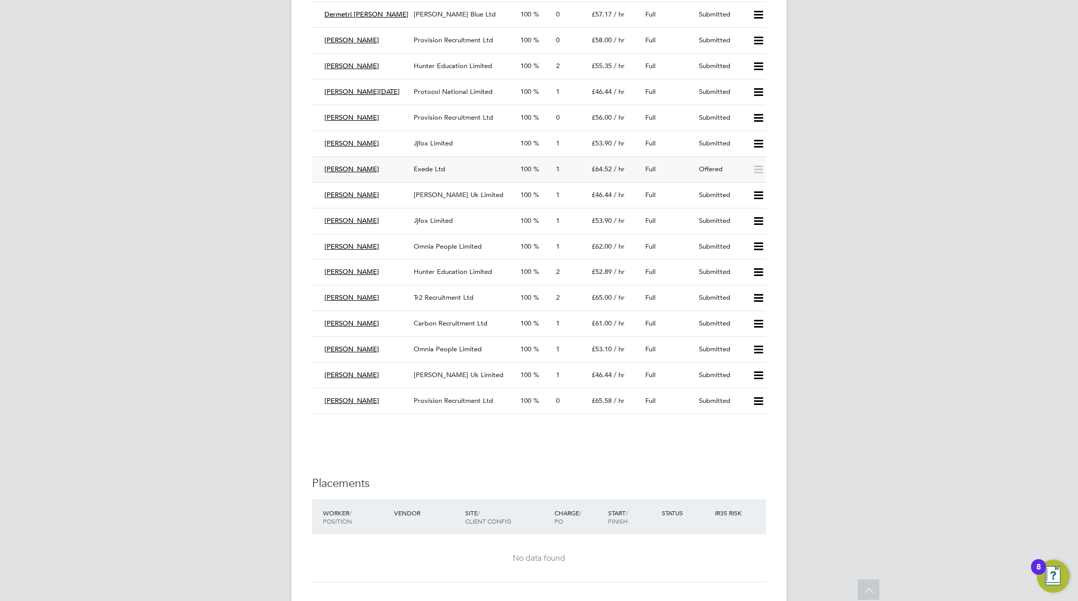
click at [421, 171] on span "Exede Ltd" at bounding box center [429, 169] width 31 height 9
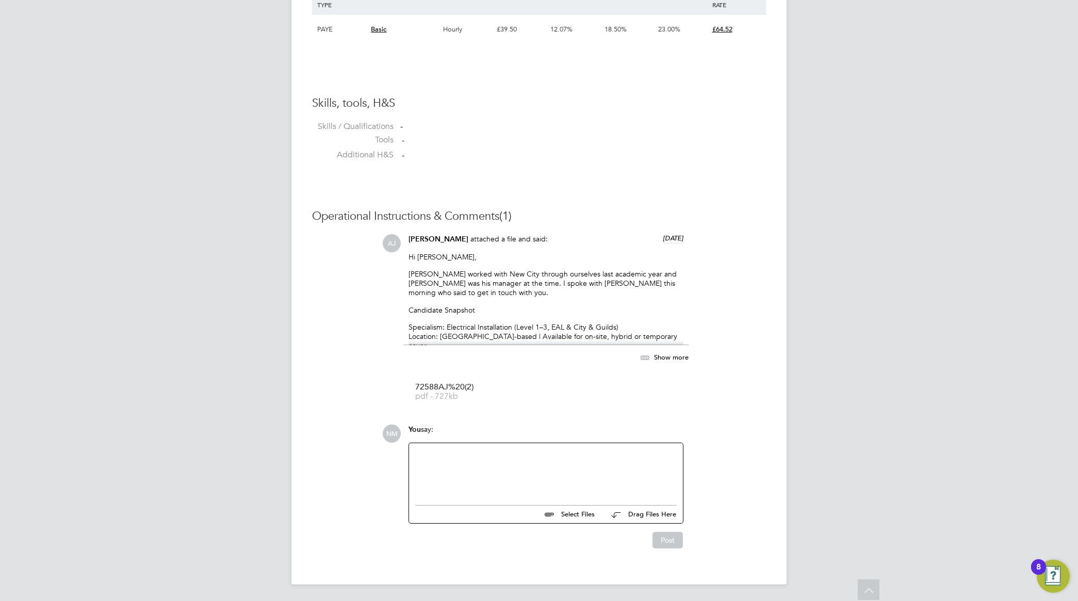
click at [513, 455] on div at bounding box center [546, 471] width 262 height 44
click at [511, 462] on div "We are happy to offer [PERSON_NAME]" at bounding box center [546, 463] width 262 height 9
click at [555, 447] on div "Hi We are happy to offer [PERSON_NAME] the role at our [GEOGRAPHIC_DATA] campus." at bounding box center [546, 471] width 274 height 57
click at [554, 459] on div "We are happy to offer [PERSON_NAME] the role at our [GEOGRAPHIC_DATA] campus." at bounding box center [546, 468] width 262 height 19
click at [636, 462] on div "We are happy to offer [PERSON_NAME] the role at our [GEOGRAPHIC_DATA] campus." at bounding box center [546, 468] width 262 height 19
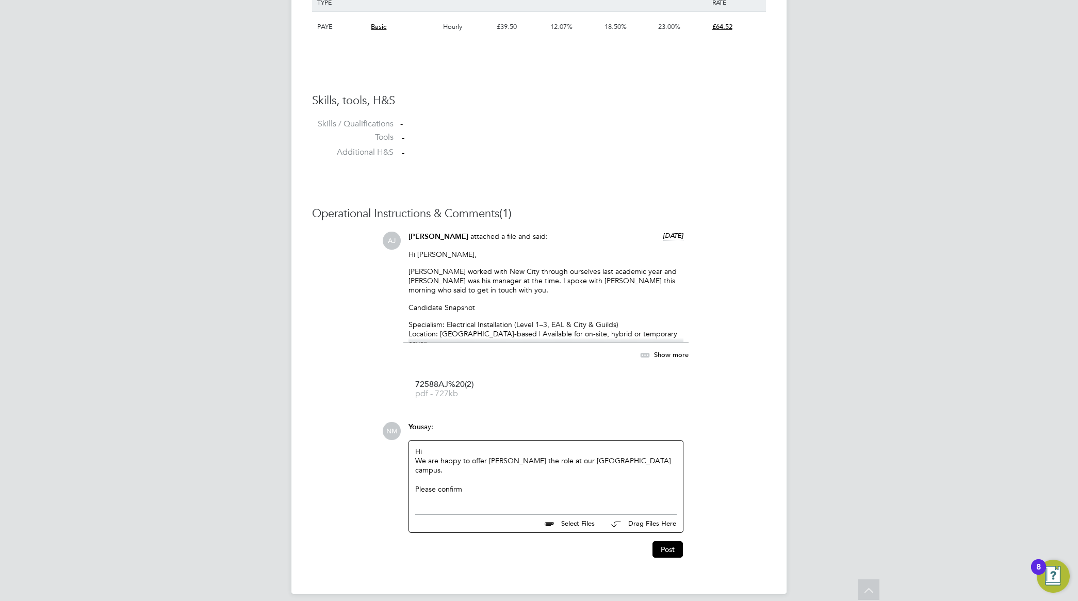
click at [421, 484] on div "Please confirm" at bounding box center [546, 488] width 262 height 9
click at [491, 484] on div "Can we please confirm" at bounding box center [546, 488] width 262 height 9
click at [475, 484] on div "Can we please begen" at bounding box center [546, 488] width 262 height 9
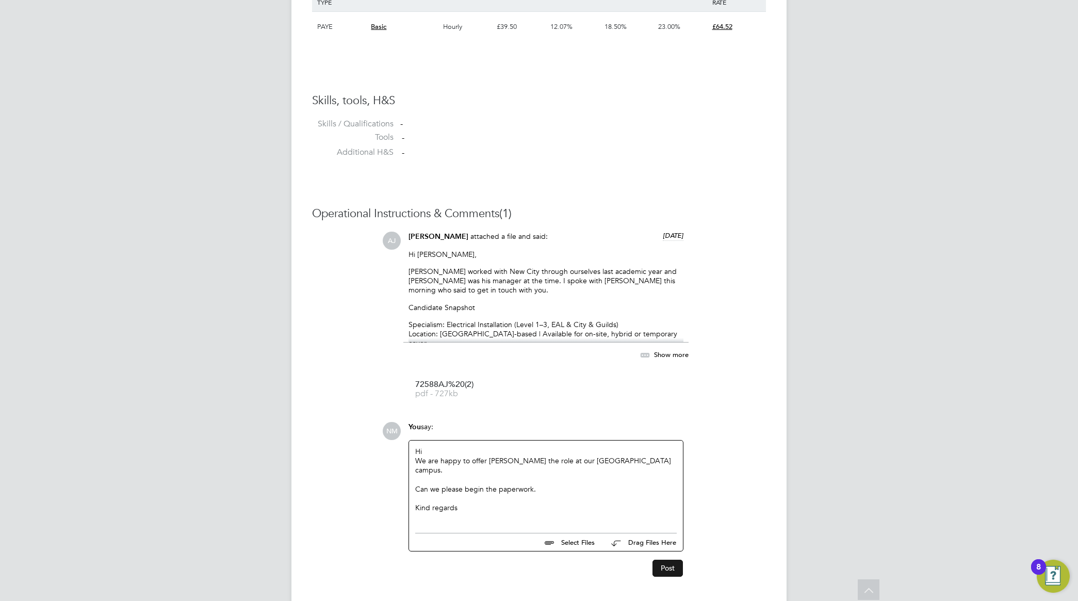
click at [670, 561] on button "Post" at bounding box center [668, 568] width 30 height 17
